Goal: Transaction & Acquisition: Purchase product/service

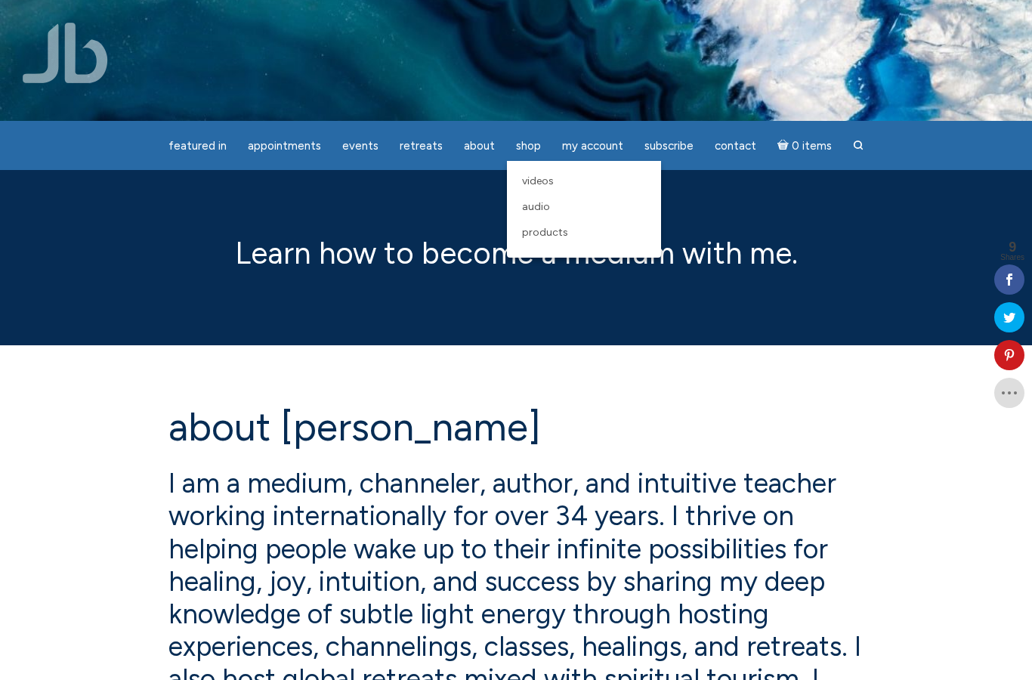
click at [550, 243] on link "Products" at bounding box center [583, 233] width 139 height 26
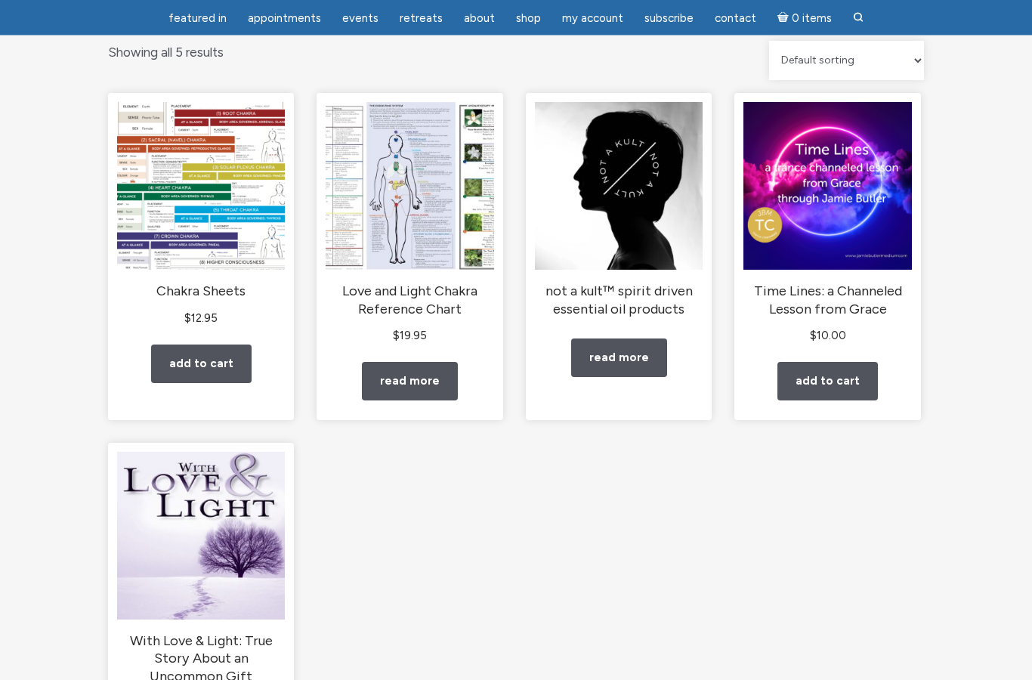
scroll to position [158, 0]
click at [363, 208] on img "main" at bounding box center [410, 186] width 168 height 168
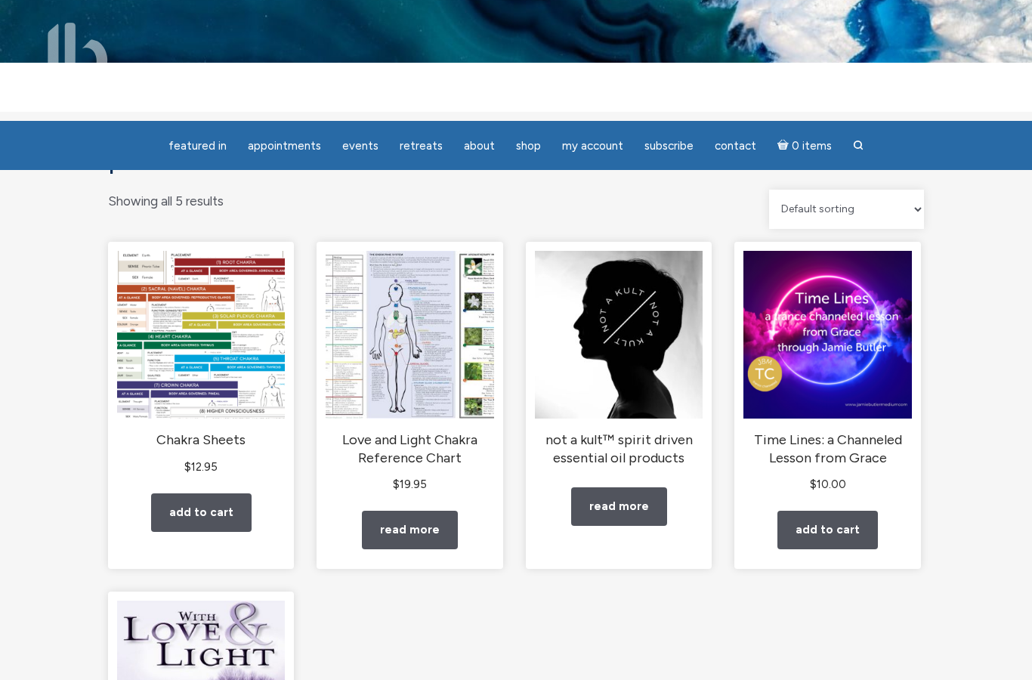
scroll to position [0, 0]
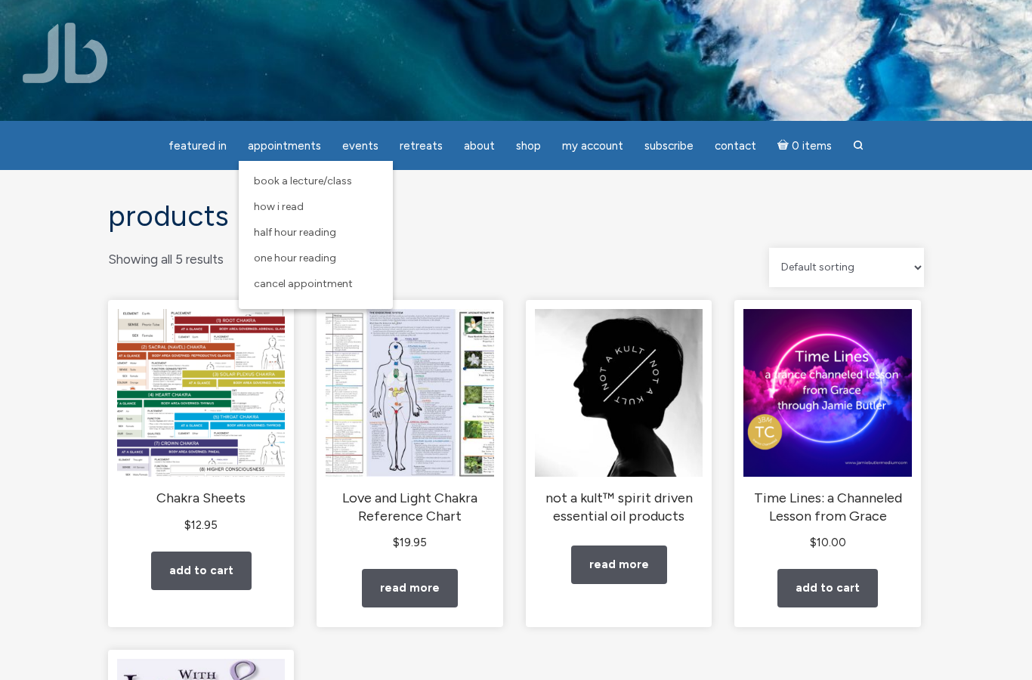
click at [344, 182] on span "Book a Lecture/Class" at bounding box center [303, 180] width 98 height 13
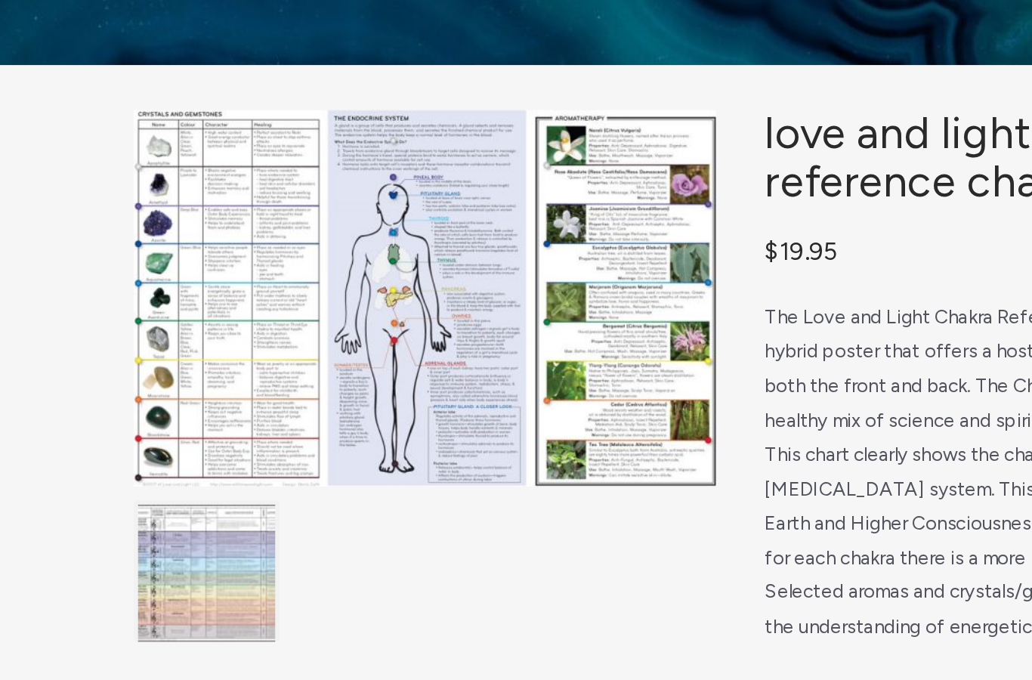
click at [145, 416] on img "main" at bounding box center [157, 462] width 92 height 92
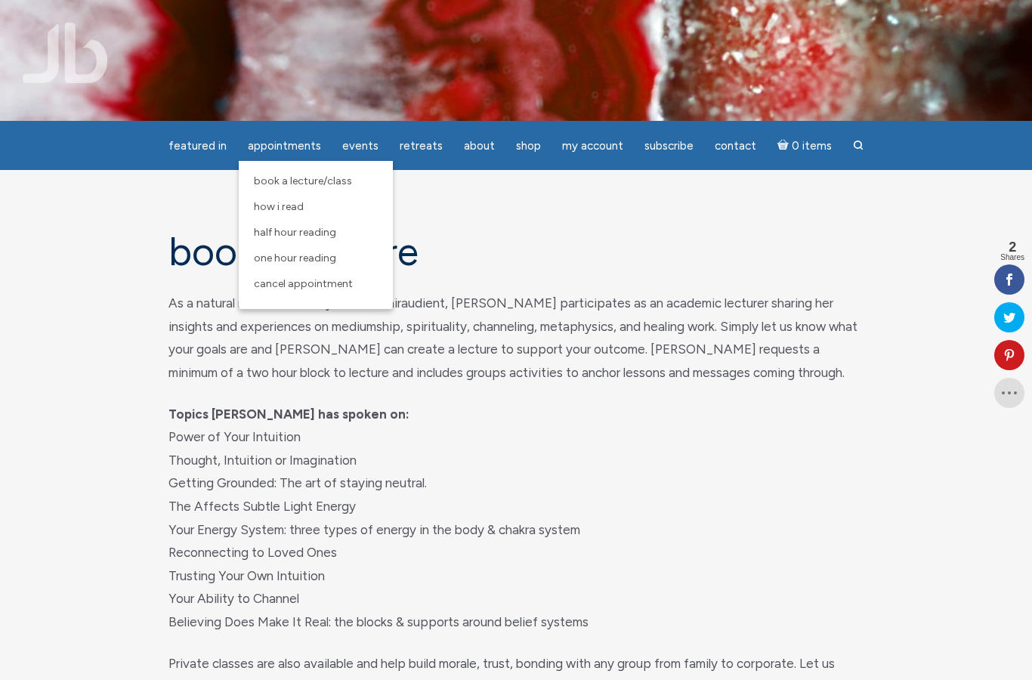
click at [280, 243] on link "Half Hour Reading" at bounding box center [315, 233] width 139 height 26
